Goal: Task Accomplishment & Management: Manage account settings

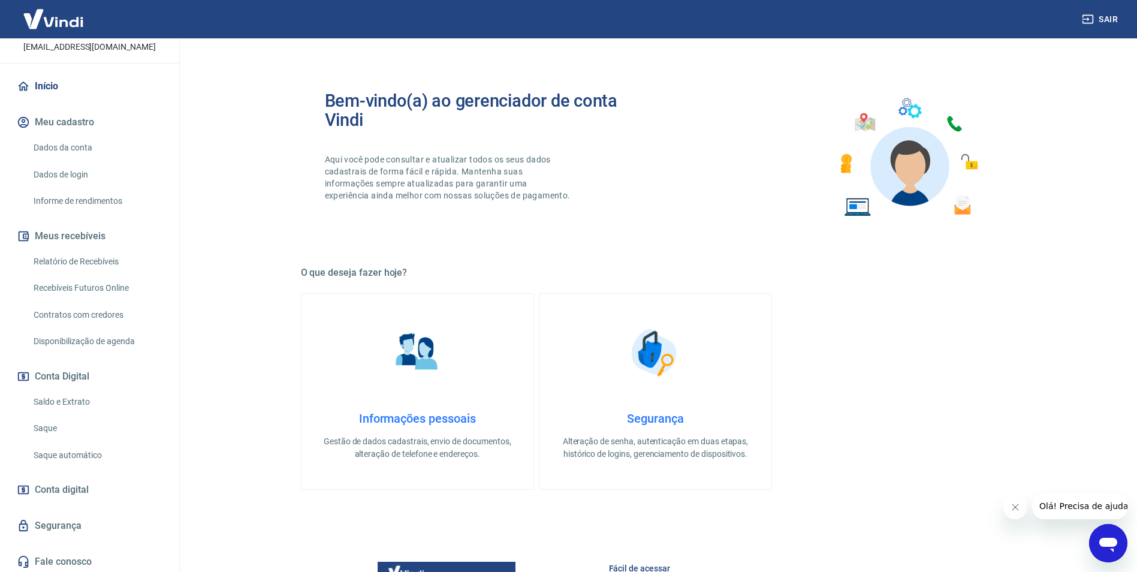
scroll to position [80, 0]
click at [49, 420] on link "Saque" at bounding box center [97, 425] width 136 height 25
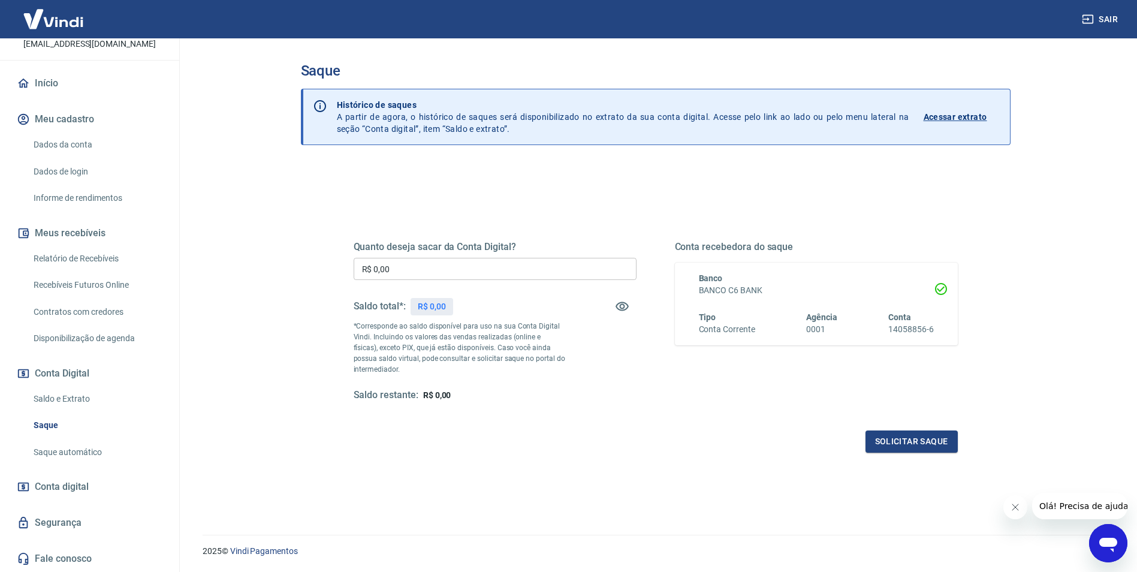
click at [53, 85] on link "Início" at bounding box center [89, 83] width 150 height 26
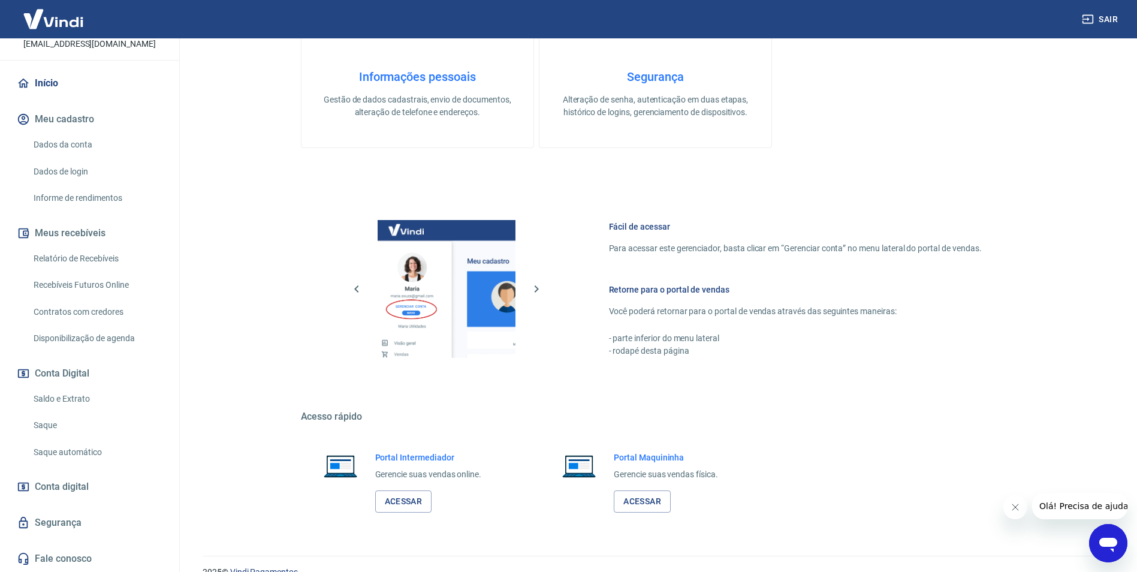
scroll to position [363, 0]
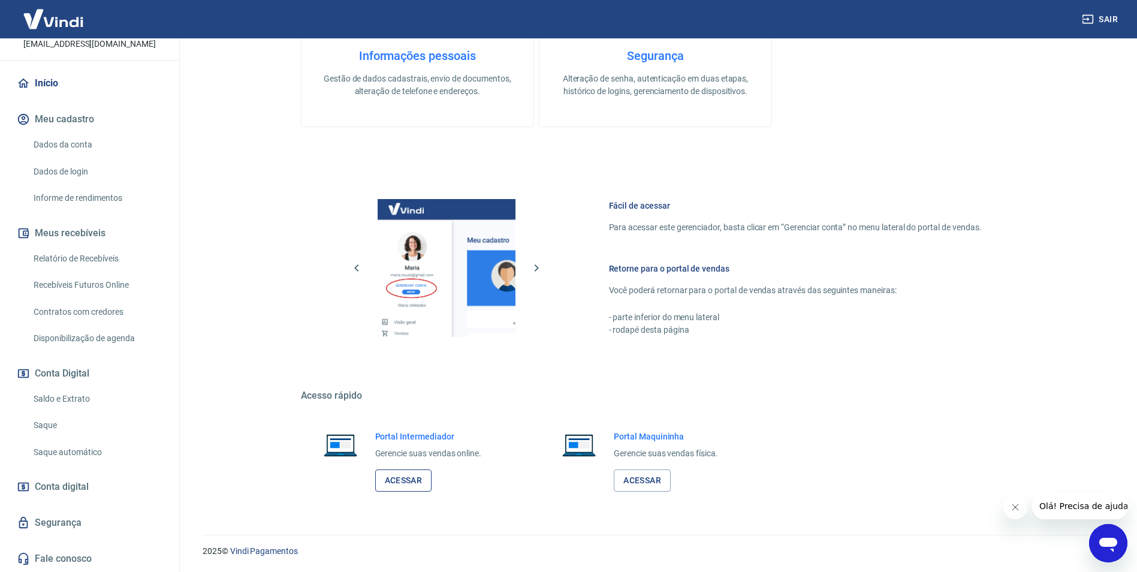
click at [406, 482] on link "Acessar" at bounding box center [403, 480] width 57 height 22
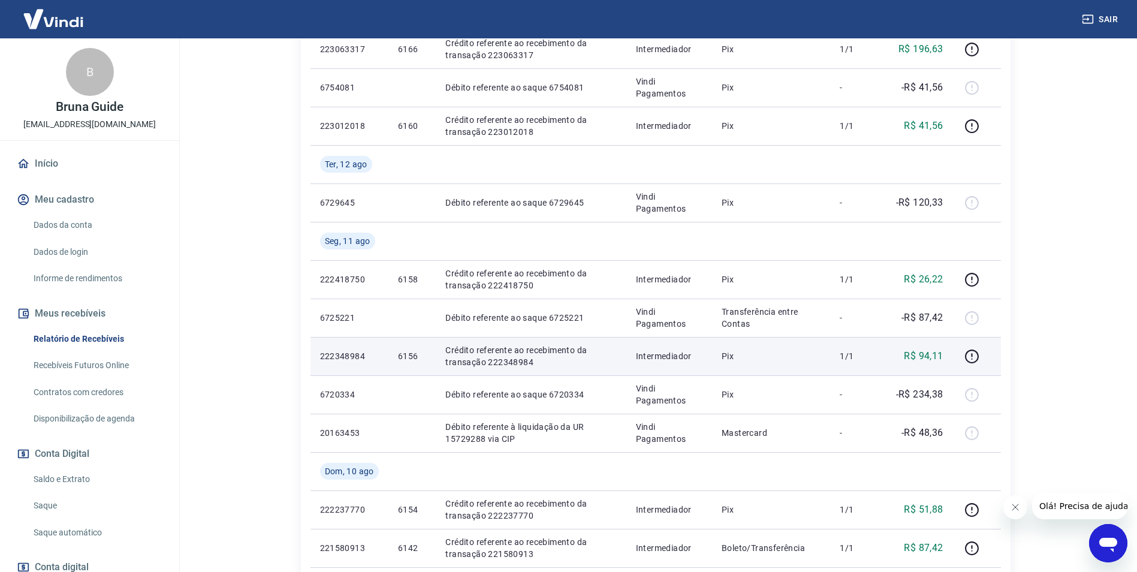
scroll to position [579, 0]
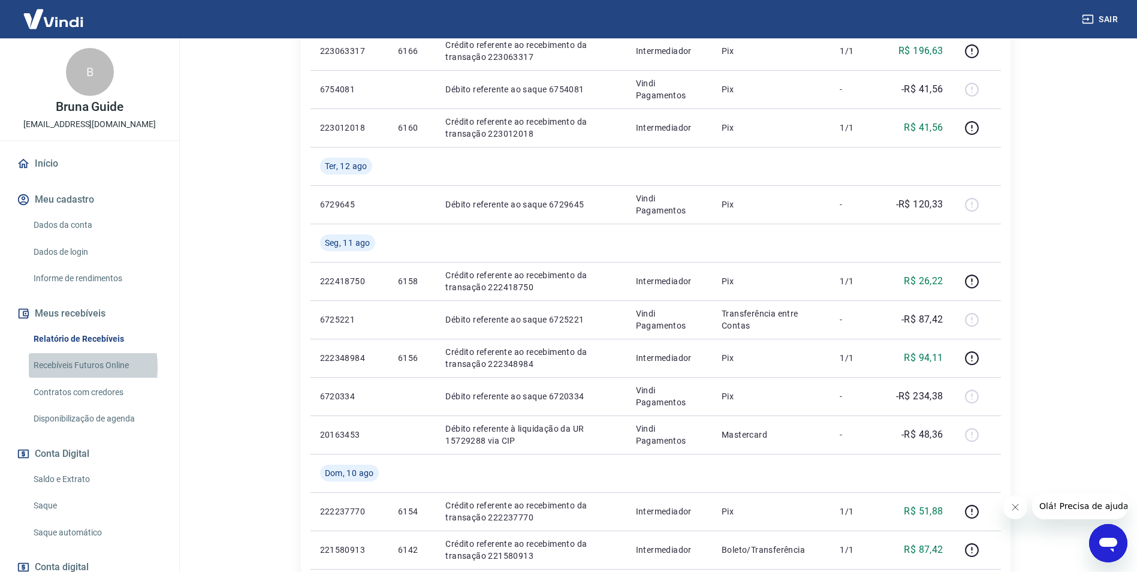
click at [53, 366] on link "Recebíveis Futuros Online" at bounding box center [97, 365] width 136 height 25
